Goal: Complete application form

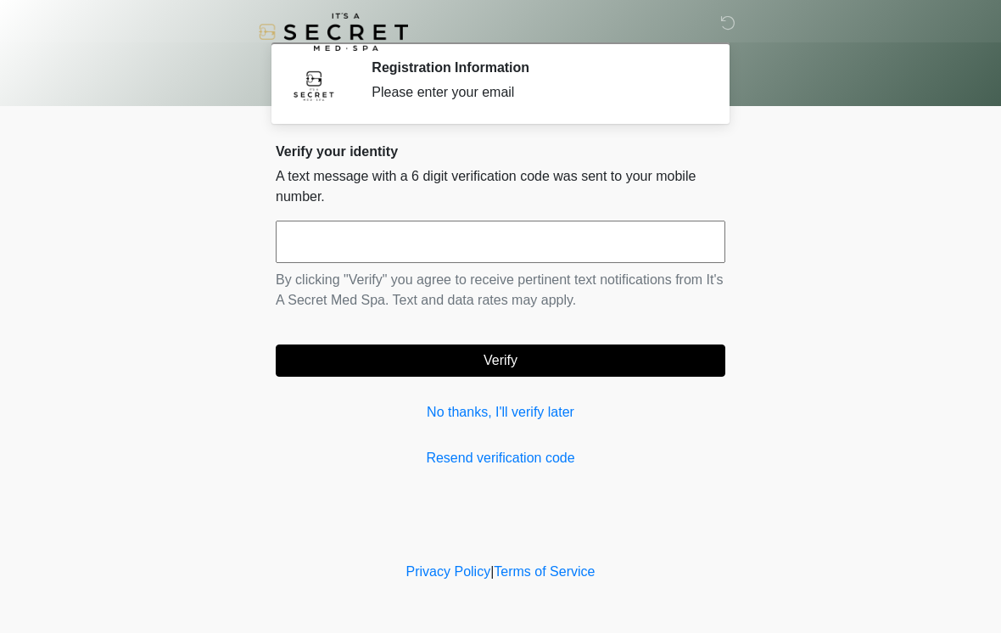
click at [495, 441] on div "Verify your identity A text message with a 6 digit verification code was sent t…" at bounding box center [501, 305] width 450 height 325
click at [466, 272] on p "By clicking "Verify" you agree to receive pertinent text notifications from It'…" at bounding box center [501, 290] width 450 height 41
click at [552, 250] on input "text" at bounding box center [501, 242] width 450 height 42
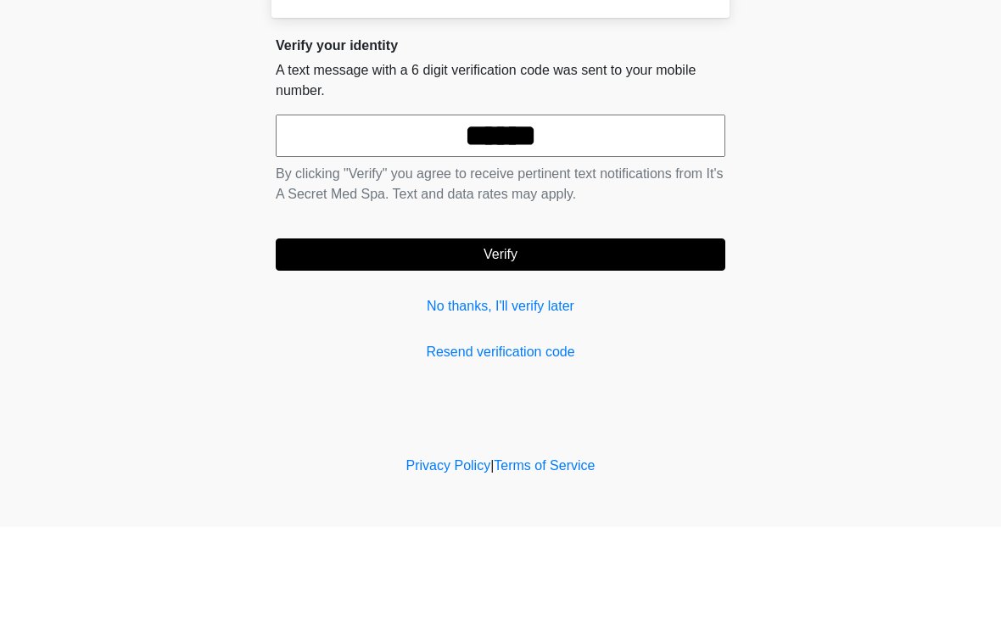
type input "******"
click at [507, 344] on button "Verify" at bounding box center [501, 360] width 450 height 32
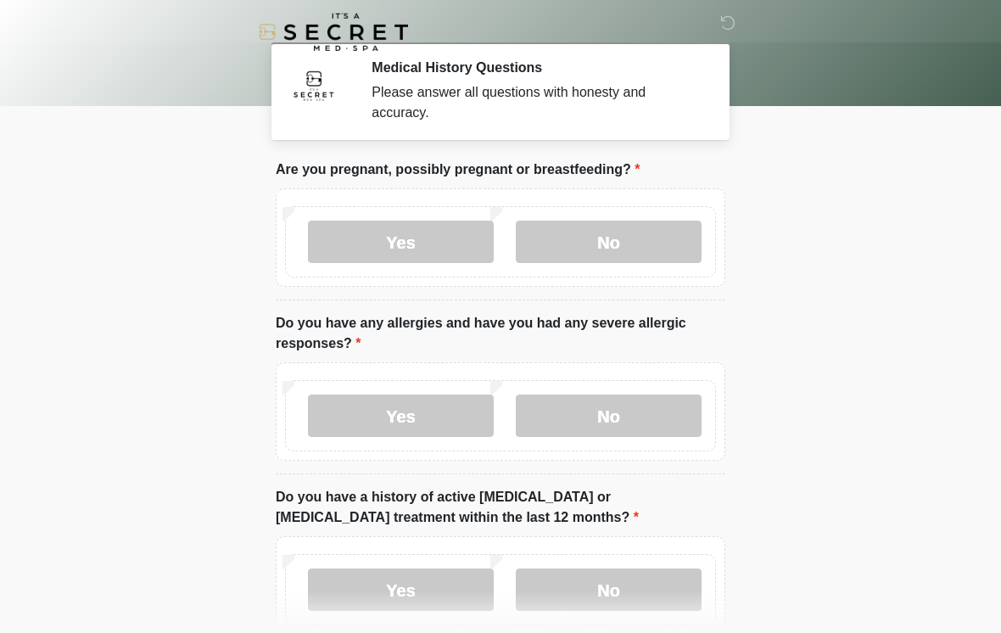
click at [619, 245] on label "No" at bounding box center [609, 242] width 186 height 42
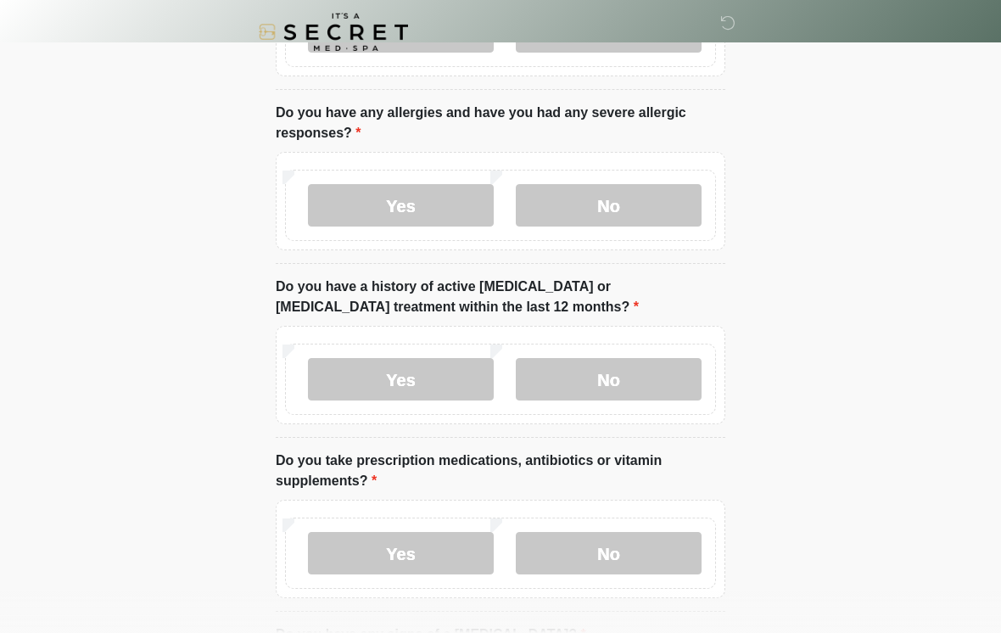
scroll to position [222, 0]
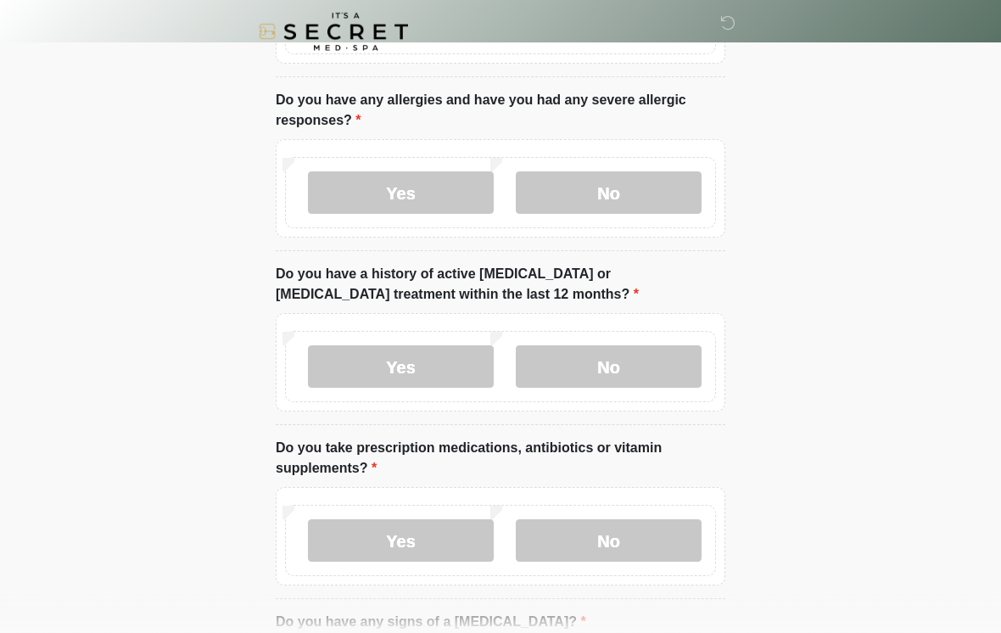
click at [657, 182] on label "No" at bounding box center [609, 193] width 186 height 42
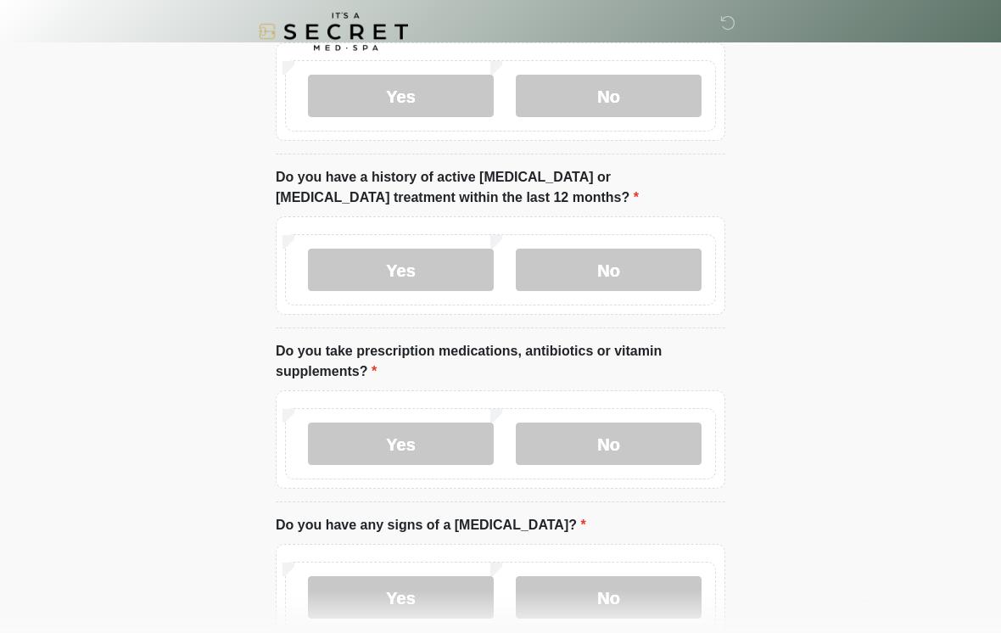
scroll to position [320, 0]
click at [636, 266] on label "No" at bounding box center [609, 270] width 186 height 42
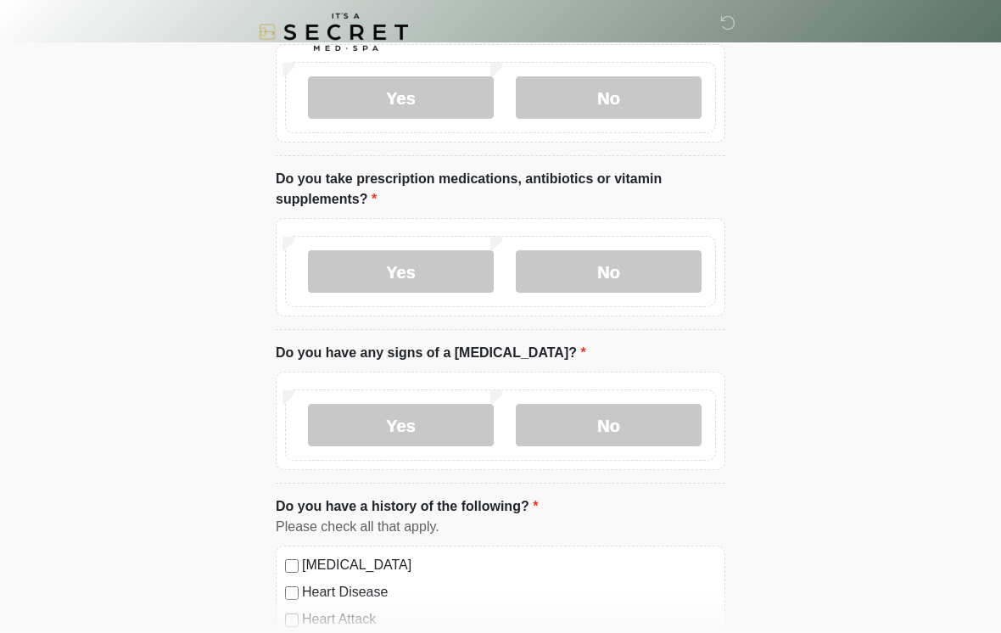
click at [643, 263] on label "No" at bounding box center [609, 271] width 186 height 42
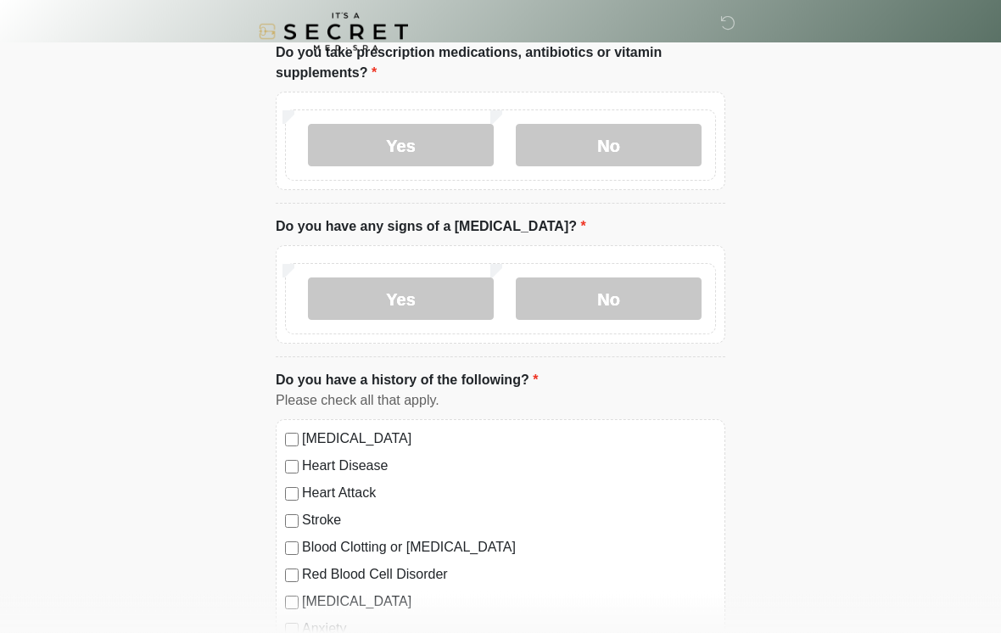
click at [637, 280] on label "No" at bounding box center [609, 299] width 186 height 42
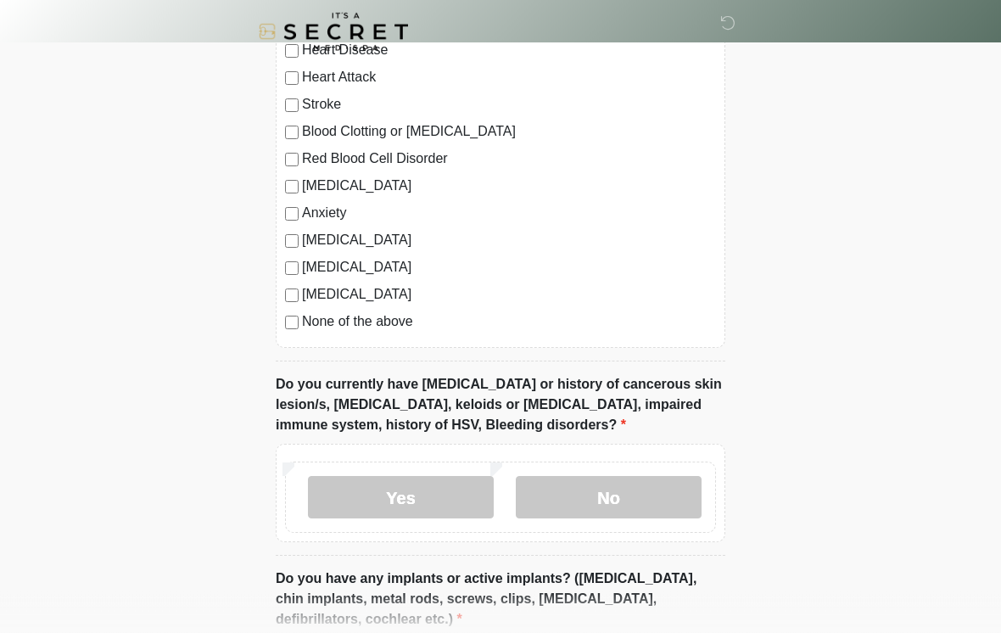
scroll to position [1036, 0]
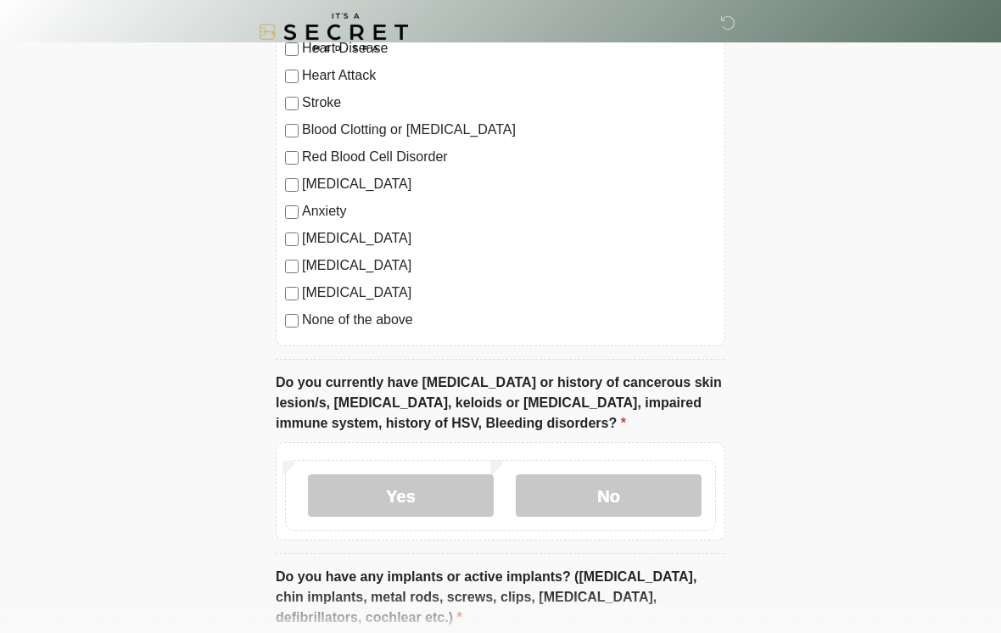
click at [400, 316] on label "None of the above" at bounding box center [509, 320] width 414 height 20
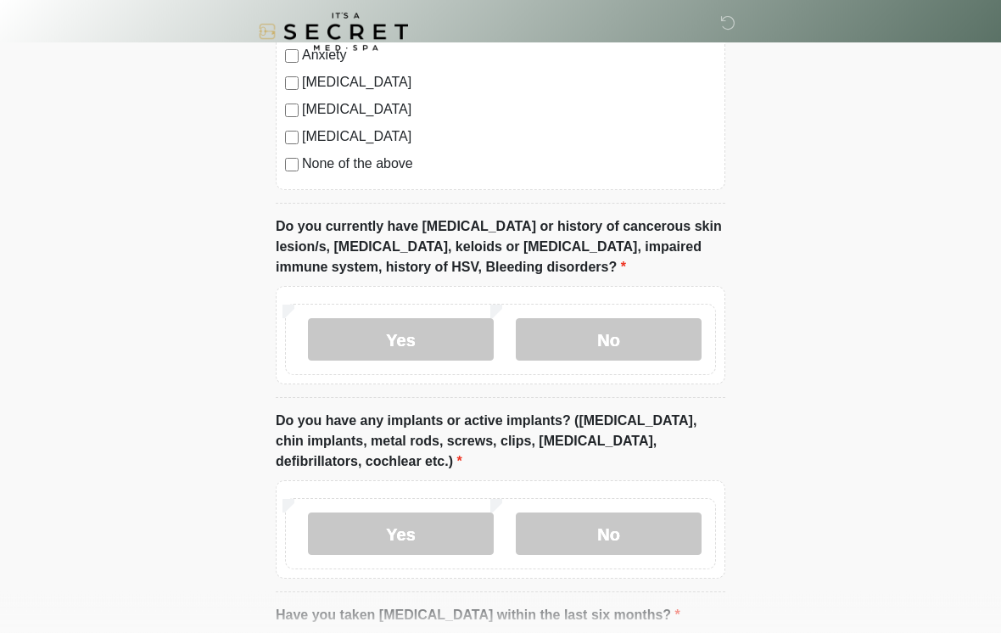
scroll to position [1192, 0]
click at [655, 311] on div "Yes No" at bounding box center [500, 339] width 431 height 71
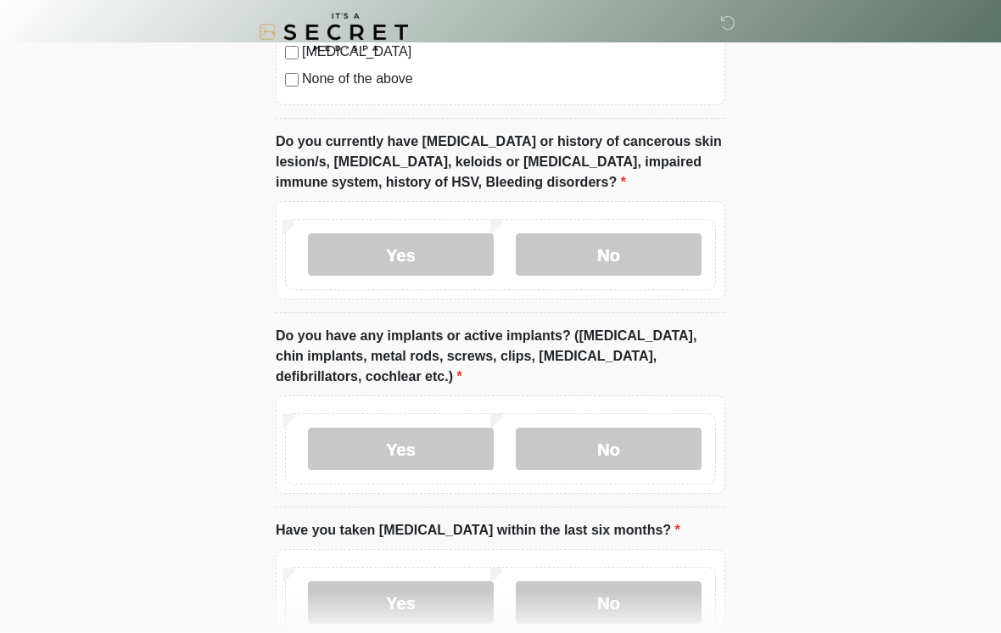
click at [621, 250] on label "No" at bounding box center [609, 254] width 186 height 42
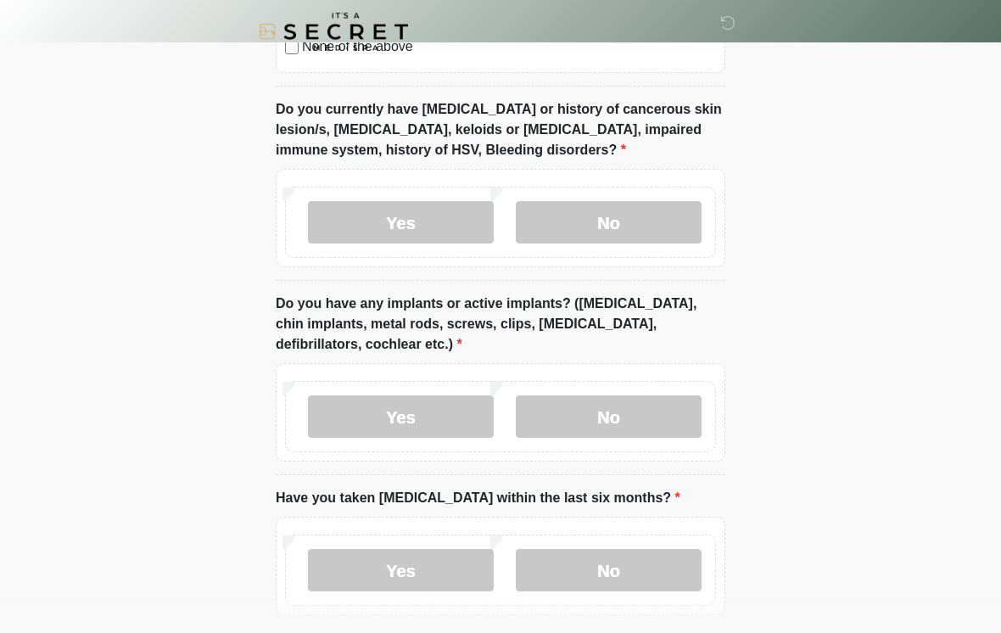
scroll to position [1413, 0]
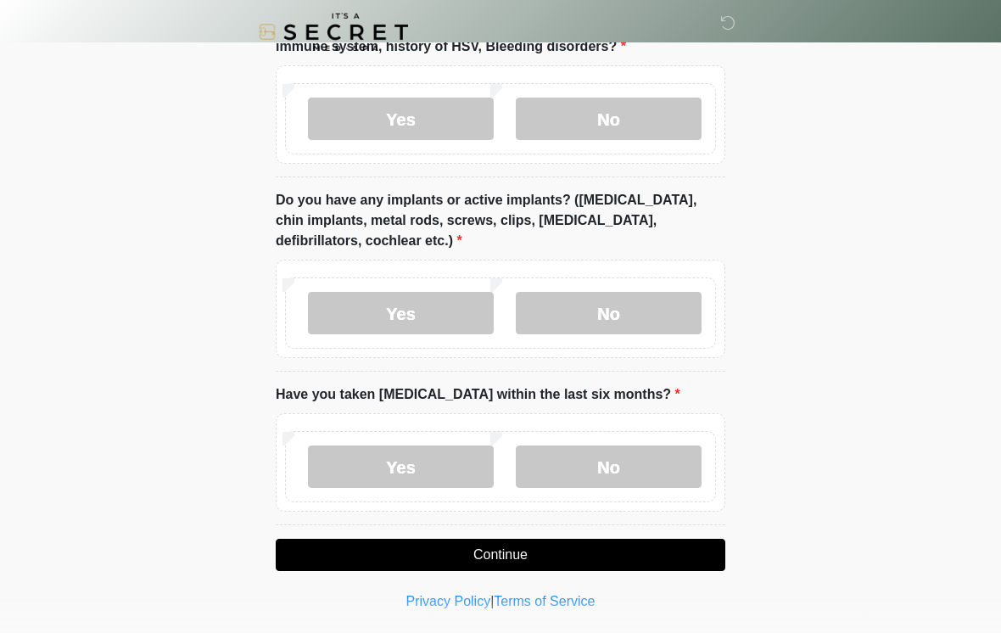
click at [456, 304] on label "Yes" at bounding box center [401, 313] width 186 height 42
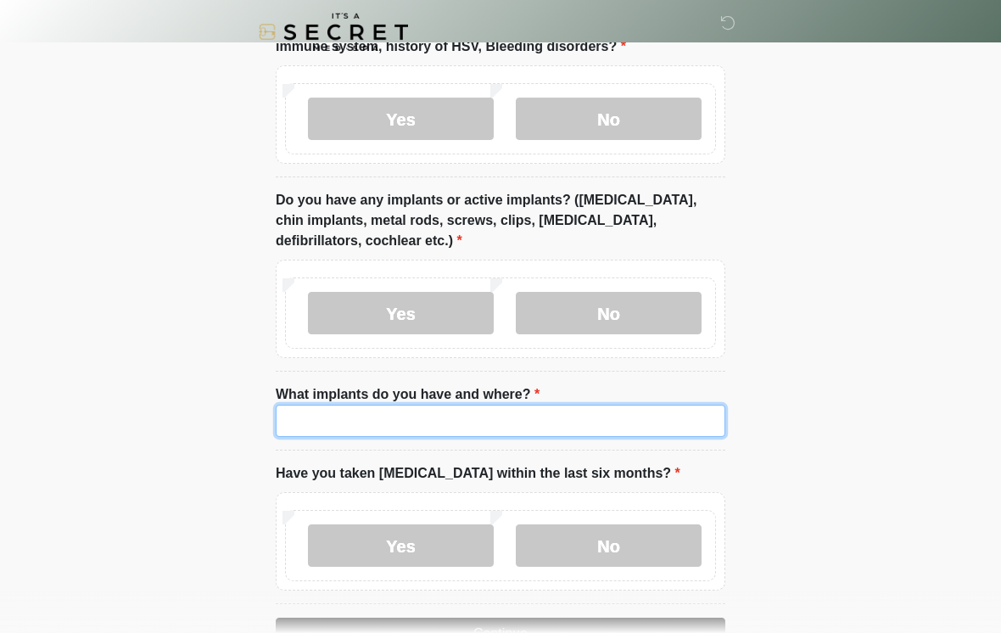
click at [495, 420] on input "What implants do you have and where?" at bounding box center [501, 421] width 450 height 32
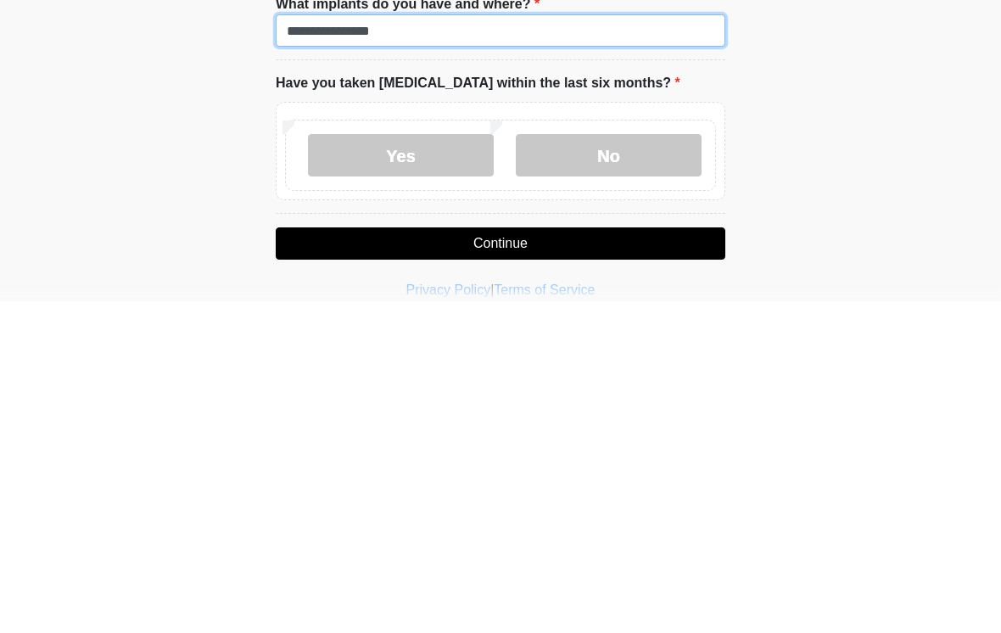
scroll to position [1479, 0]
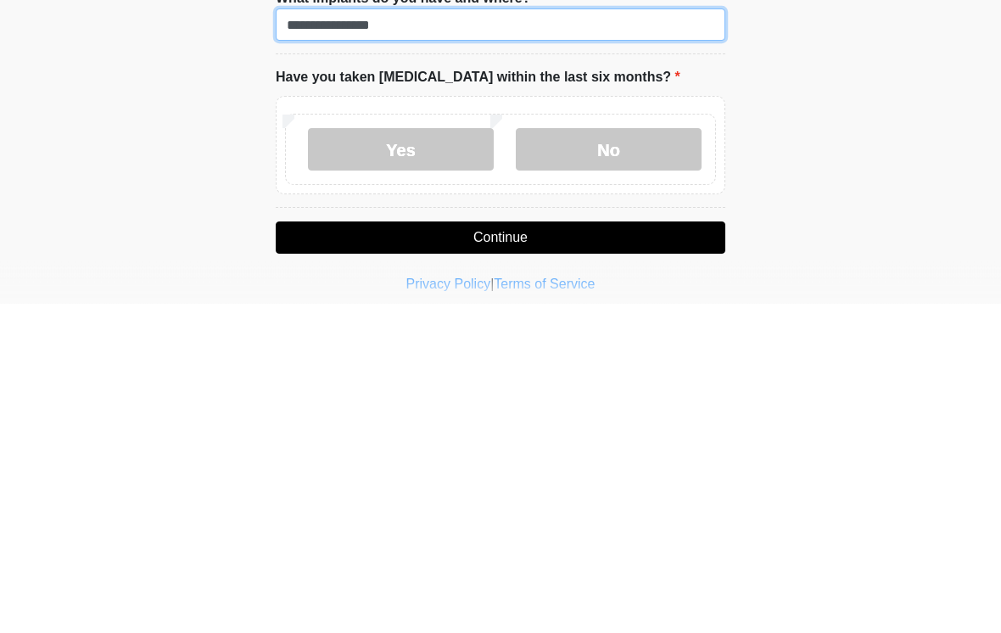
type input "**********"
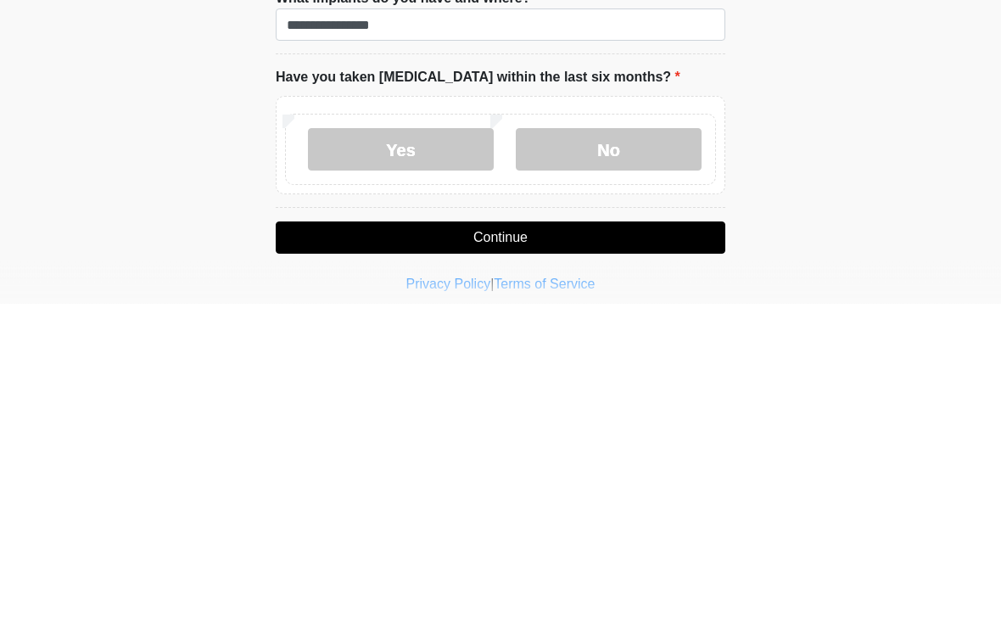
click at [652, 458] on label "No" at bounding box center [609, 479] width 186 height 42
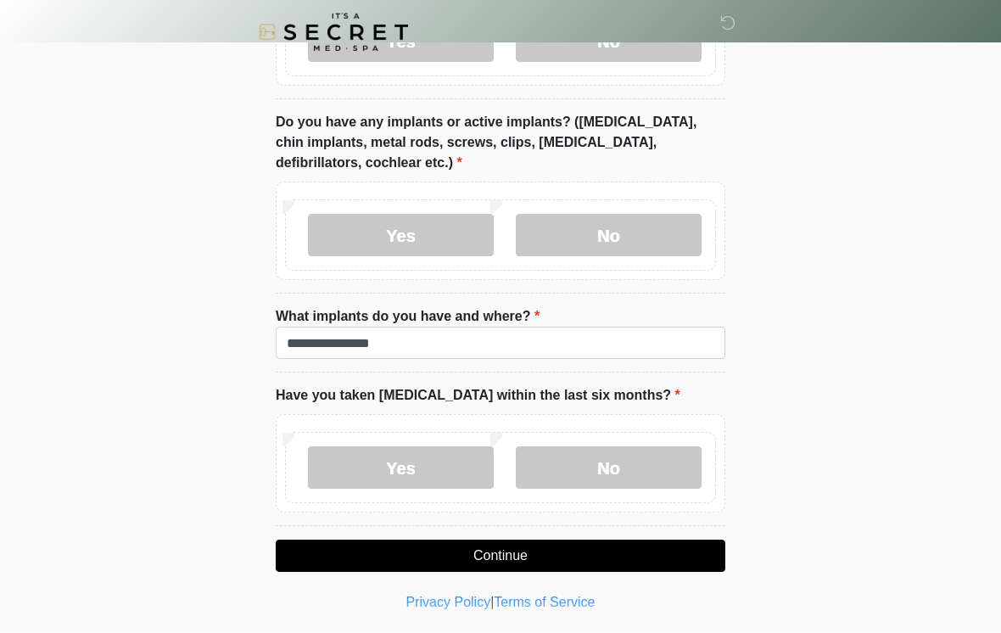
click at [541, 549] on button "Continue" at bounding box center [501, 556] width 450 height 32
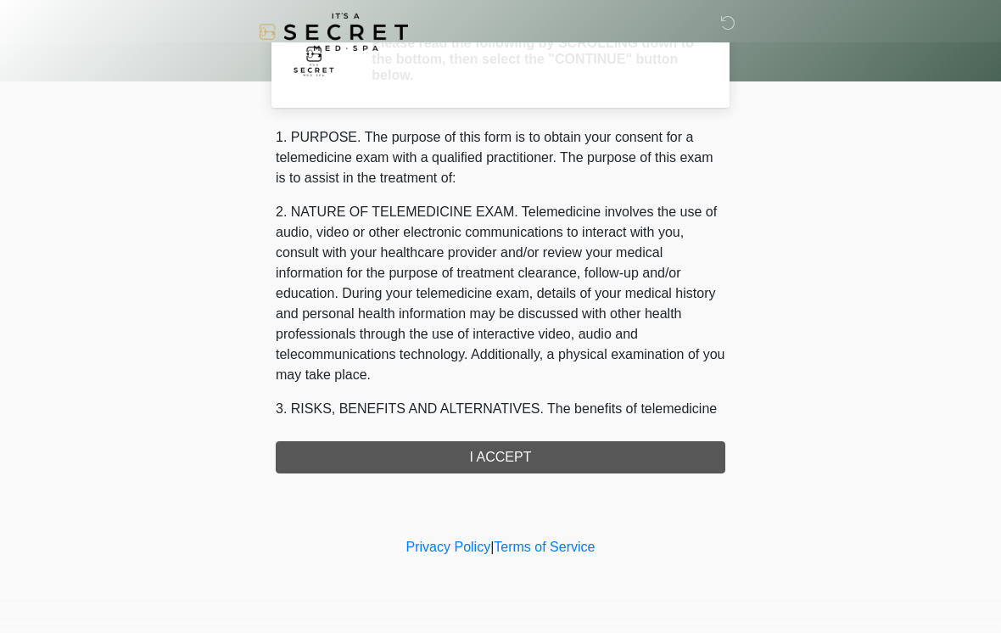
scroll to position [0, 0]
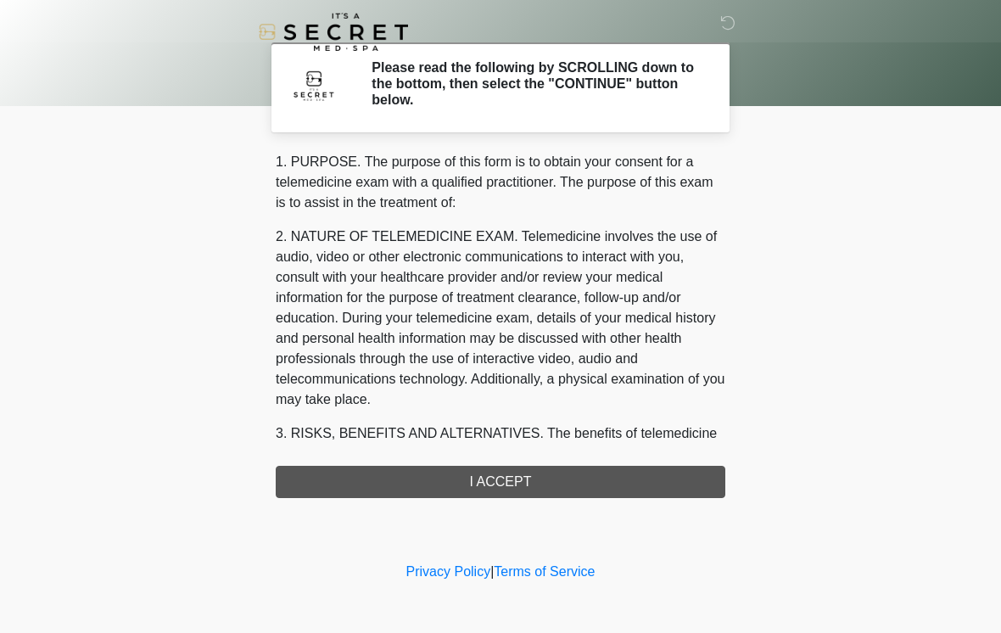
click at [680, 476] on div "1. PURPOSE. The purpose of this form is to obtain your consent for a telemedici…" at bounding box center [501, 325] width 450 height 346
click at [661, 487] on div "1. PURPOSE. The purpose of this form is to obtain your consent for a telemedici…" at bounding box center [501, 325] width 450 height 346
click at [655, 493] on div "1. PURPOSE. The purpose of this form is to obtain your consent for a telemedici…" at bounding box center [501, 325] width 450 height 346
click at [655, 492] on div "1. PURPOSE. The purpose of this form is to obtain your consent for a telemedici…" at bounding box center [501, 325] width 450 height 346
click at [512, 472] on div "1. PURPOSE. The purpose of this form is to obtain your consent for a telemedici…" at bounding box center [501, 325] width 450 height 346
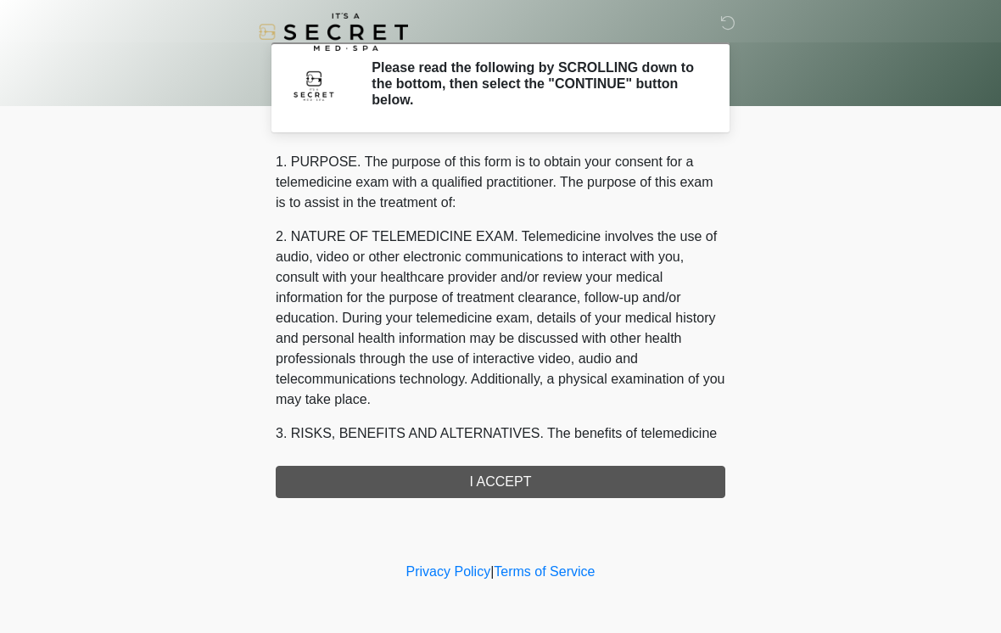
click at [512, 471] on div "1. PURPOSE. The purpose of this form is to obtain your consent for a telemedici…" at bounding box center [501, 325] width 450 height 346
click at [518, 484] on div "1. PURPOSE. The purpose of this form is to obtain your consent for a telemedici…" at bounding box center [501, 325] width 450 height 346
click at [521, 479] on div "1. PURPOSE. The purpose of this form is to obtain your consent for a telemedici…" at bounding box center [501, 325] width 450 height 346
click at [496, 481] on div "1. PURPOSE. The purpose of this form is to obtain your consent for a telemedici…" at bounding box center [501, 325] width 450 height 346
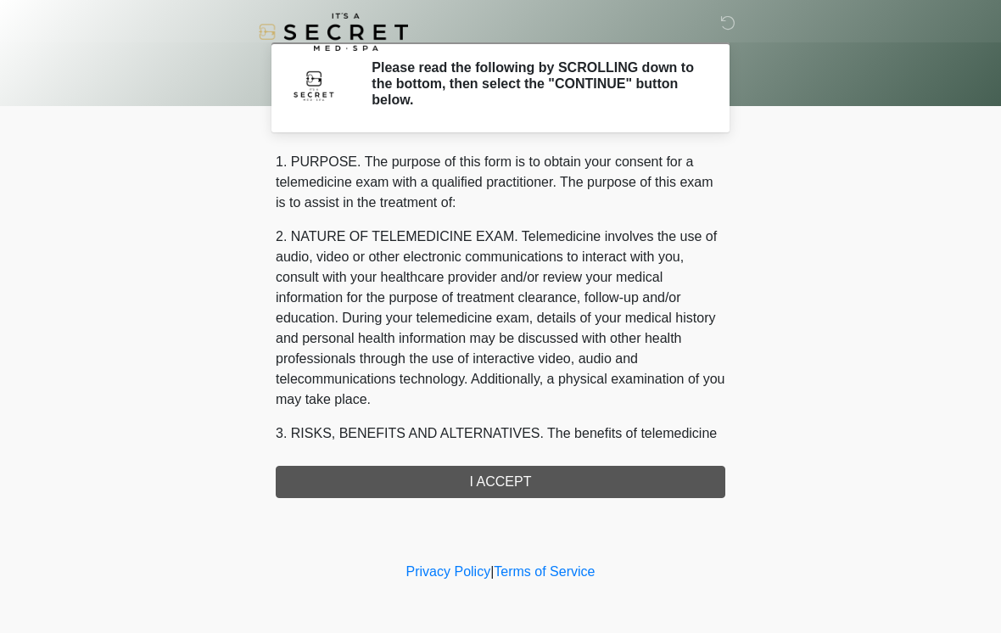
click at [493, 490] on div "1. PURPOSE. The purpose of this form is to obtain your consent for a telemedici…" at bounding box center [501, 325] width 450 height 346
click at [502, 480] on div "1. PURPOSE. The purpose of this form is to obtain your consent for a telemedici…" at bounding box center [501, 325] width 450 height 346
click at [506, 479] on div "1. PURPOSE. The purpose of this form is to obtain your consent for a telemedici…" at bounding box center [501, 325] width 450 height 346
click at [523, 477] on div "1. PURPOSE. The purpose of this form is to obtain your consent for a telemedici…" at bounding box center [501, 325] width 450 height 346
click at [523, 476] on div "1. PURPOSE. The purpose of this form is to obtain your consent for a telemedici…" at bounding box center [501, 325] width 450 height 346
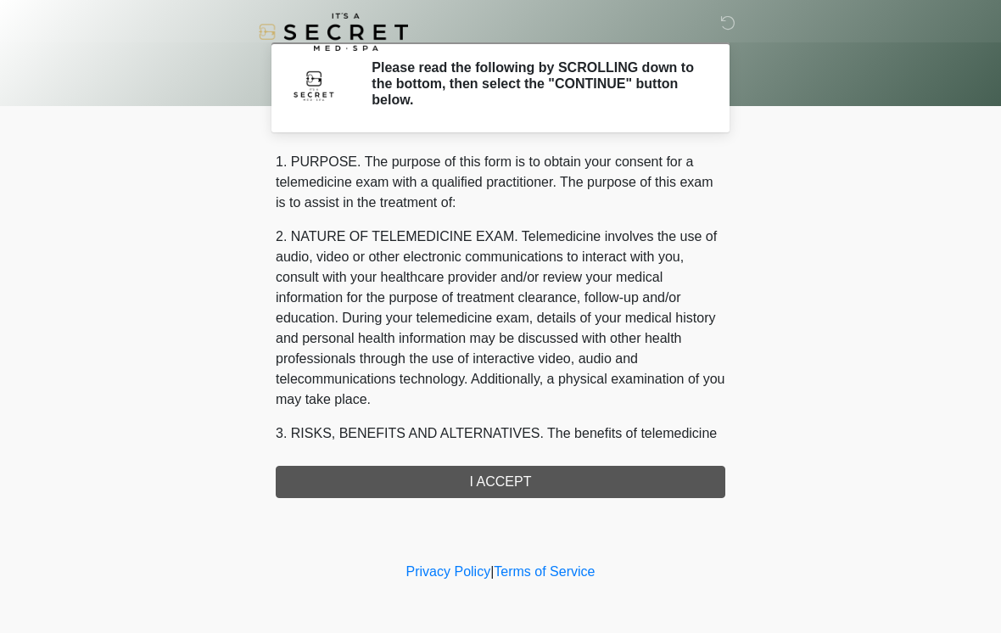
click at [526, 474] on div "1. PURPOSE. The purpose of this form is to obtain your consent for a telemedici…" at bounding box center [501, 325] width 450 height 346
click at [494, 486] on div "1. PURPOSE. The purpose of this form is to obtain your consent for a telemedici…" at bounding box center [501, 325] width 450 height 346
click at [497, 484] on div "1. PURPOSE. The purpose of this form is to obtain your consent for a telemedici…" at bounding box center [501, 325] width 450 height 346
click at [501, 483] on div "1. PURPOSE. The purpose of this form is to obtain your consent for a telemedici…" at bounding box center [501, 325] width 450 height 346
click at [504, 481] on div "1. PURPOSE. The purpose of this form is to obtain your consent for a telemedici…" at bounding box center [501, 325] width 450 height 346
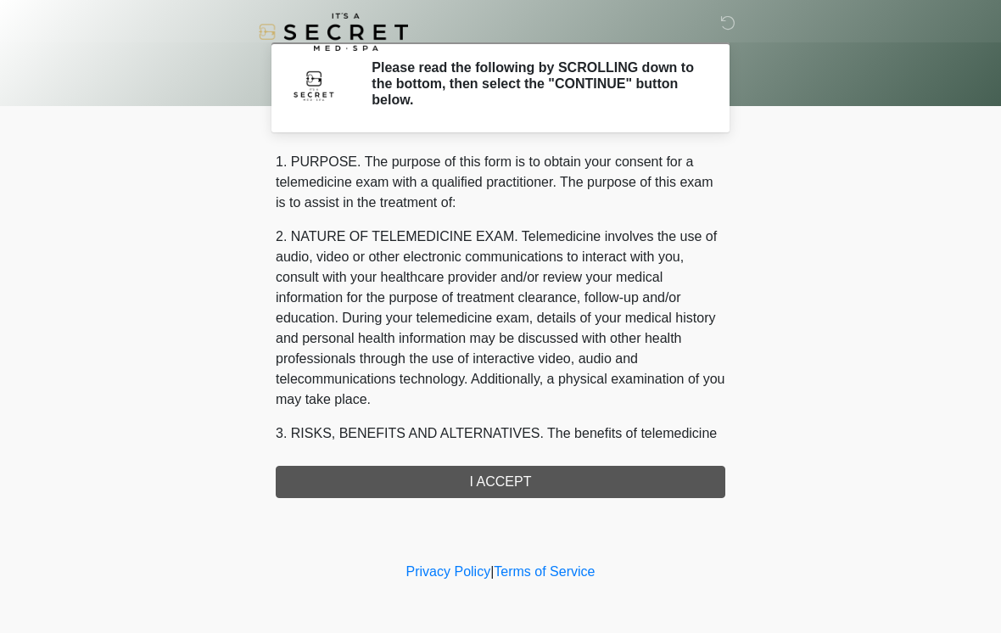
click at [507, 479] on div "1. PURPOSE. The purpose of this form is to obtain your consent for a telemedici…" at bounding box center [501, 325] width 450 height 346
click at [512, 475] on div "1. PURPOSE. The purpose of this form is to obtain your consent for a telemedici…" at bounding box center [501, 325] width 450 height 346
click at [529, 481] on div "1. PURPOSE. The purpose of this form is to obtain your consent for a telemedici…" at bounding box center [501, 325] width 450 height 346
click at [534, 471] on div "1. PURPOSE. The purpose of this form is to obtain your consent for a telemedici…" at bounding box center [501, 325] width 450 height 346
click at [540, 473] on div "1. PURPOSE. The purpose of this form is to obtain your consent for a telemedici…" at bounding box center [501, 325] width 450 height 346
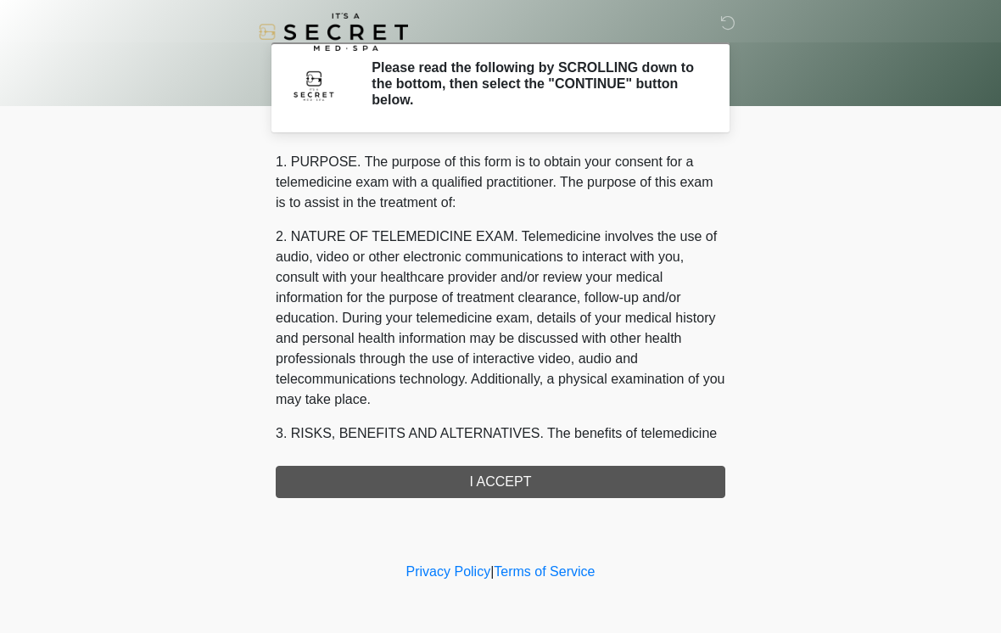
click at [547, 471] on div "1. PURPOSE. The purpose of this form is to obtain your consent for a telemedici…" at bounding box center [501, 325] width 450 height 346
click at [550, 470] on div "1. PURPOSE. The purpose of this form is to obtain your consent for a telemedici…" at bounding box center [501, 325] width 450 height 346
click at [527, 481] on div "1. PURPOSE. The purpose of this form is to obtain your consent for a telemedici…" at bounding box center [501, 325] width 450 height 346
click at [527, 480] on div "1. PURPOSE. The purpose of this form is to obtain your consent for a telemedici…" at bounding box center [501, 325] width 450 height 346
click at [541, 487] on div "1. PURPOSE. The purpose of this form is to obtain your consent for a telemedici…" at bounding box center [501, 325] width 450 height 346
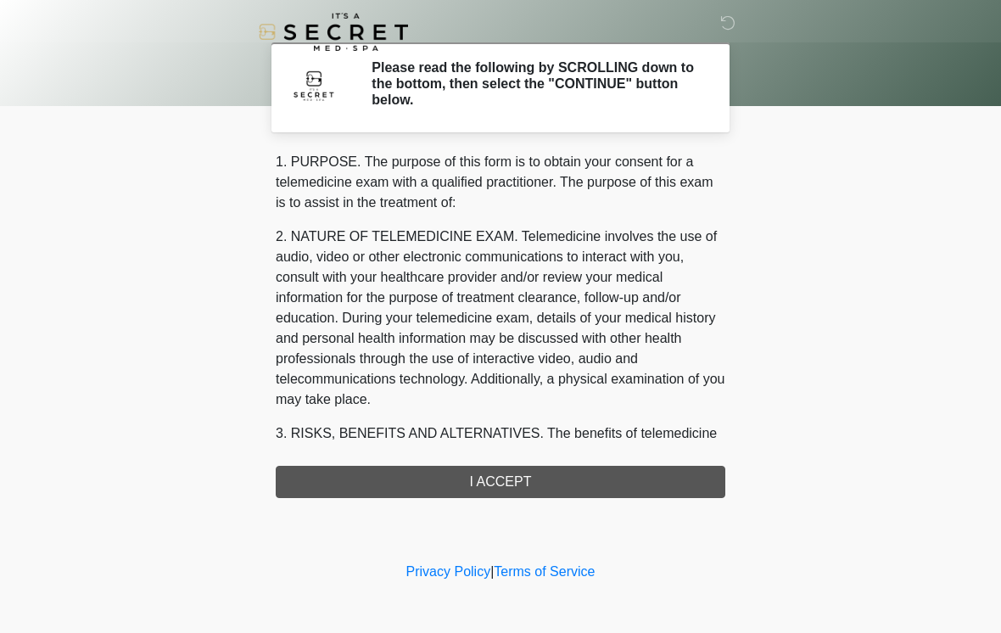
click at [541, 486] on div "1. PURPOSE. The purpose of this form is to obtain your consent for a telemedici…" at bounding box center [501, 325] width 450 height 346
click at [553, 478] on div "1. PURPOSE. The purpose of this form is to obtain your consent for a telemedici…" at bounding box center [501, 325] width 450 height 346
click at [546, 488] on div "1. PURPOSE. The purpose of this form is to obtain your consent for a telemedici…" at bounding box center [501, 325] width 450 height 346
click at [539, 477] on div "1. PURPOSE. The purpose of this form is to obtain your consent for a telemedici…" at bounding box center [501, 325] width 450 height 346
click at [539, 478] on div "1. PURPOSE. The purpose of this form is to obtain your consent for a telemedici…" at bounding box center [501, 325] width 450 height 346
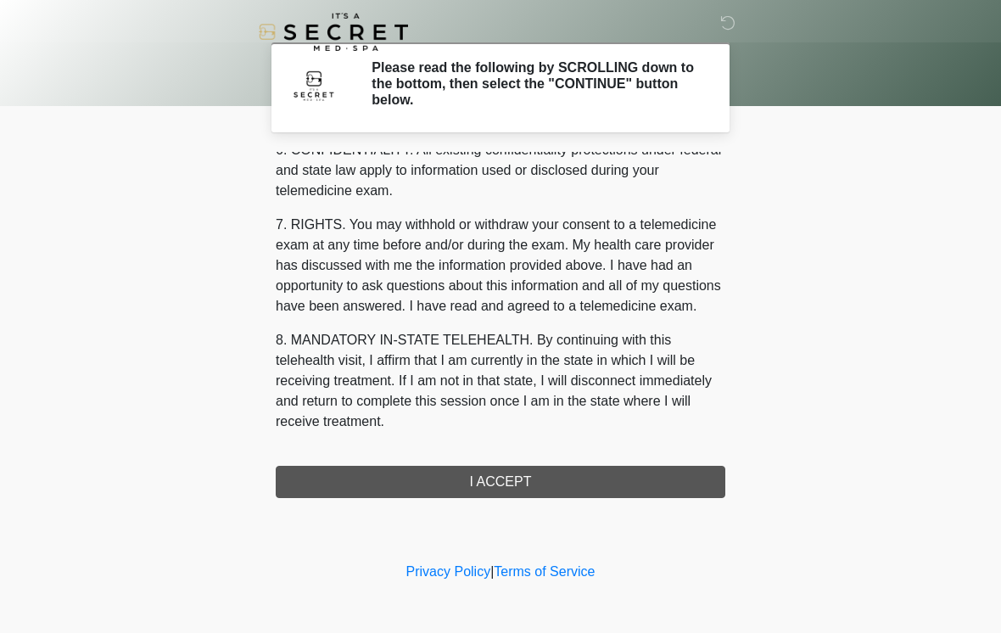
click at [491, 495] on div "1. PURPOSE. The purpose of this form is to obtain your consent for a telemedici…" at bounding box center [501, 325] width 450 height 346
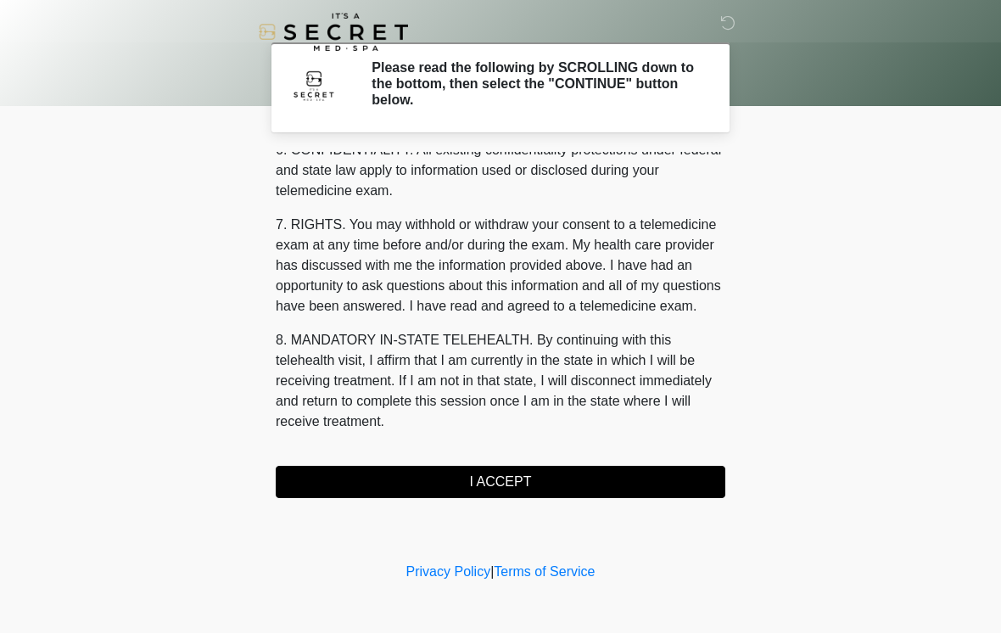
scroll to position [691, 0]
click at [500, 482] on button "I ACCEPT" at bounding box center [501, 482] width 450 height 32
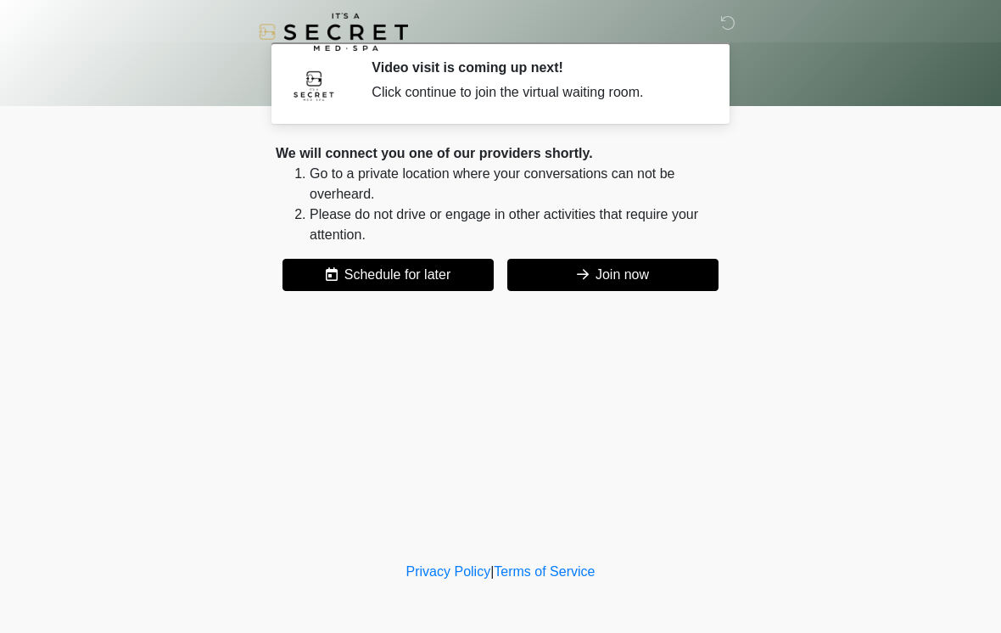
click at [635, 261] on button "Join now" at bounding box center [612, 275] width 211 height 32
